Goal: Navigation & Orientation: Find specific page/section

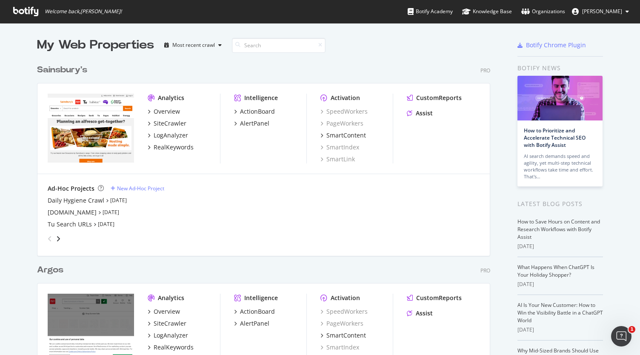
click at [610, 9] on span "[PERSON_NAME]" at bounding box center [602, 11] width 40 height 7
click at [545, 11] on div "Organizations" at bounding box center [543, 11] width 44 height 9
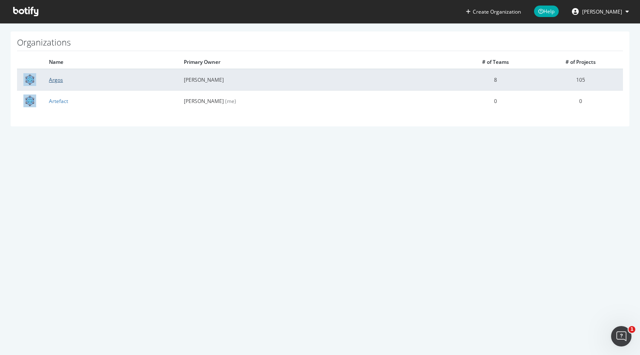
click at [55, 78] on link "Argos" at bounding box center [56, 79] width 14 height 7
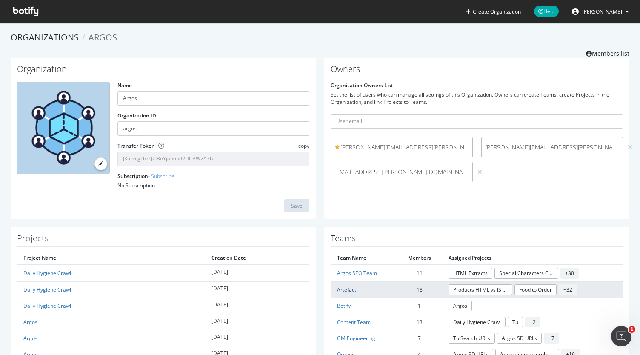
click at [339, 286] on link "Artefact" at bounding box center [346, 289] width 19 height 7
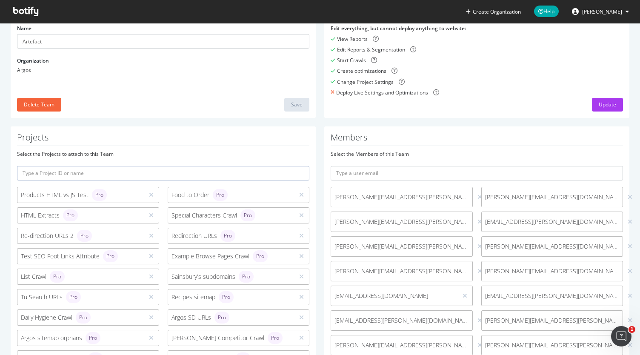
scroll to position [81, 0]
